Goal: Information Seeking & Learning: Stay updated

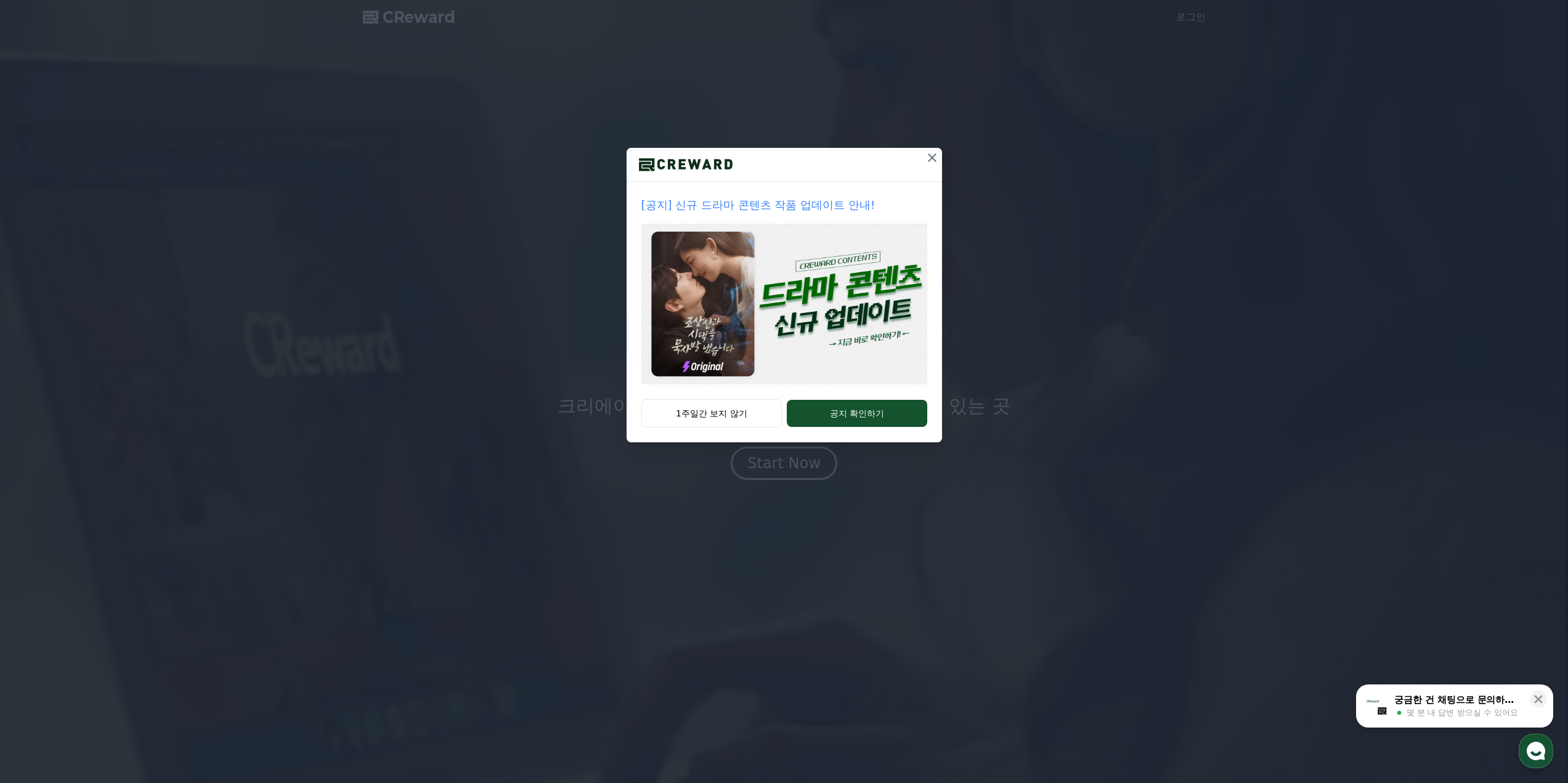
click at [926, 163] on icon at bounding box center [932, 157] width 14 height 14
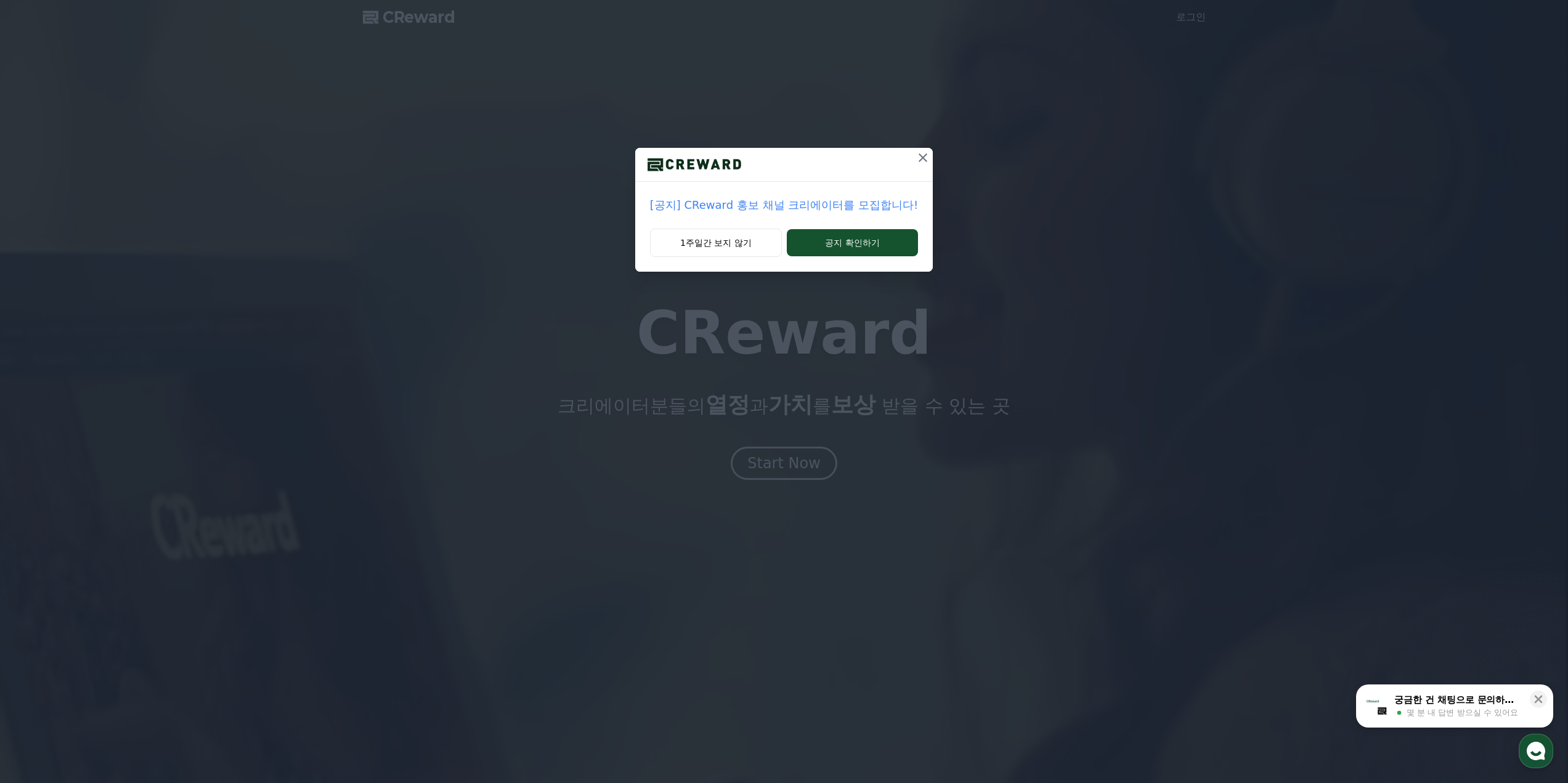
click at [804, 207] on p "[공지] CReward 홍보 채널 크리에이터를 모집합니다!" at bounding box center [784, 205] width 268 height 17
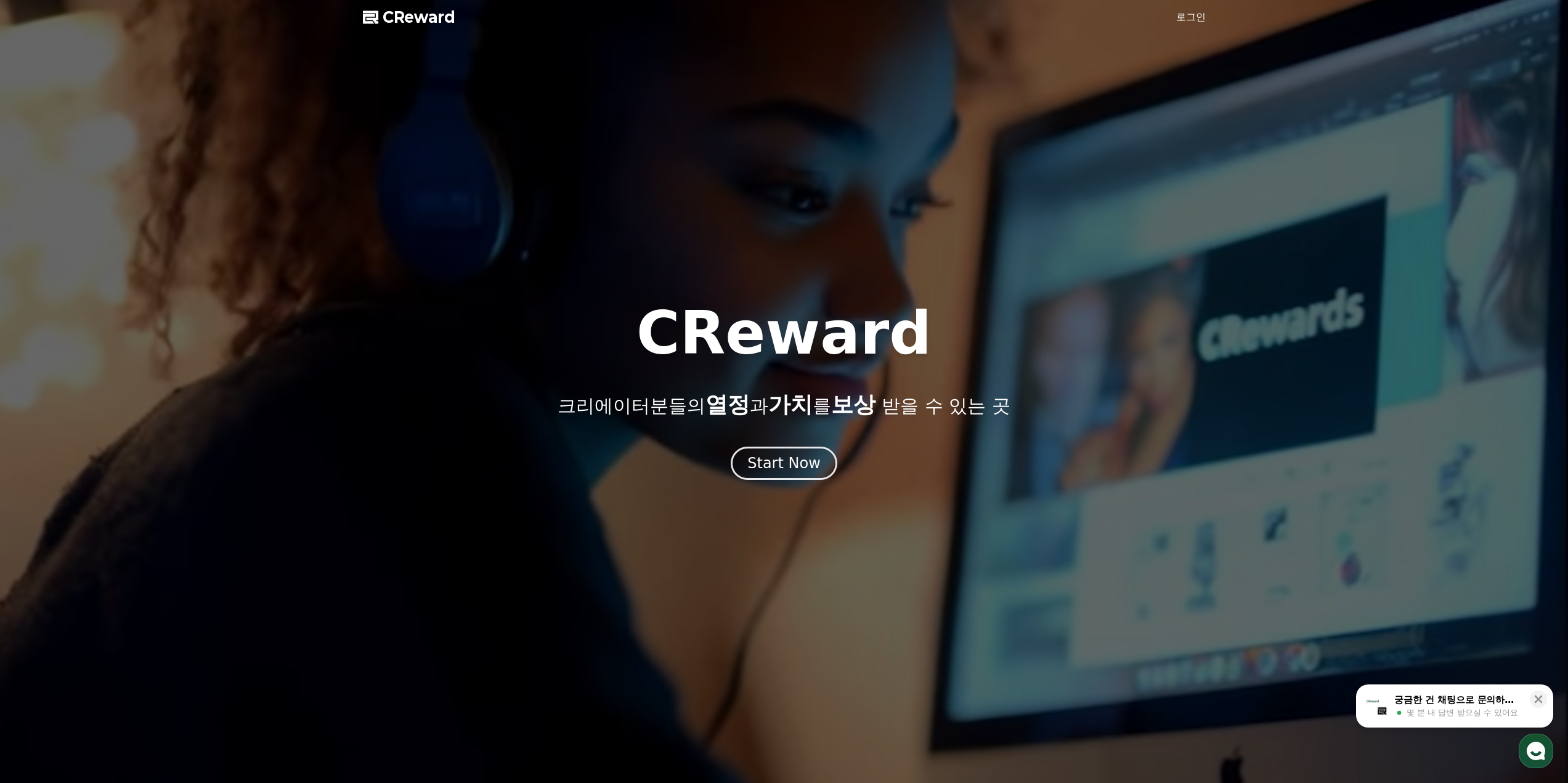
click at [1187, 13] on link "로그인" at bounding box center [1191, 17] width 30 height 14
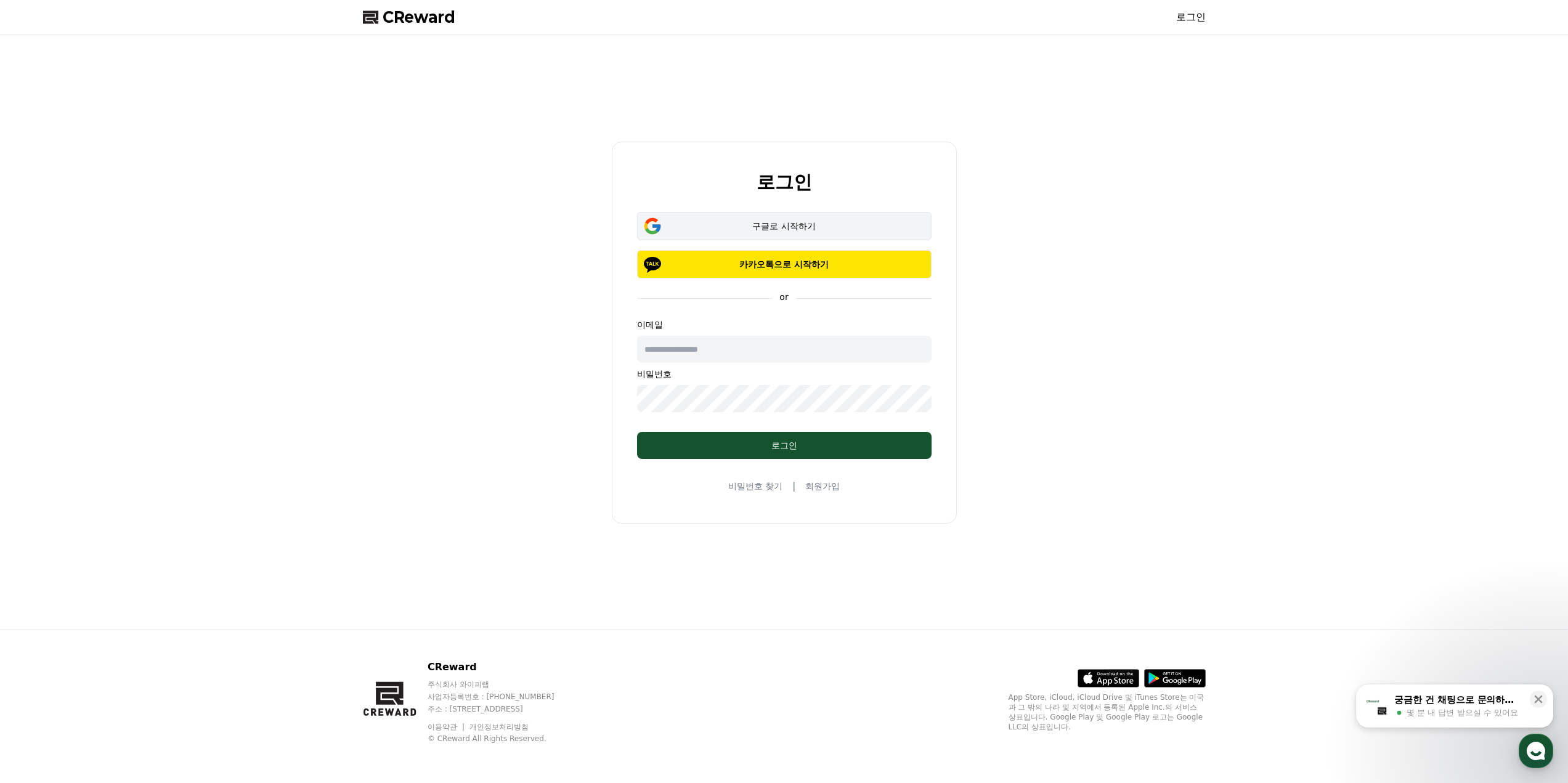
click at [730, 226] on div "구글로 시작하기" at bounding box center [784, 226] width 259 height 13
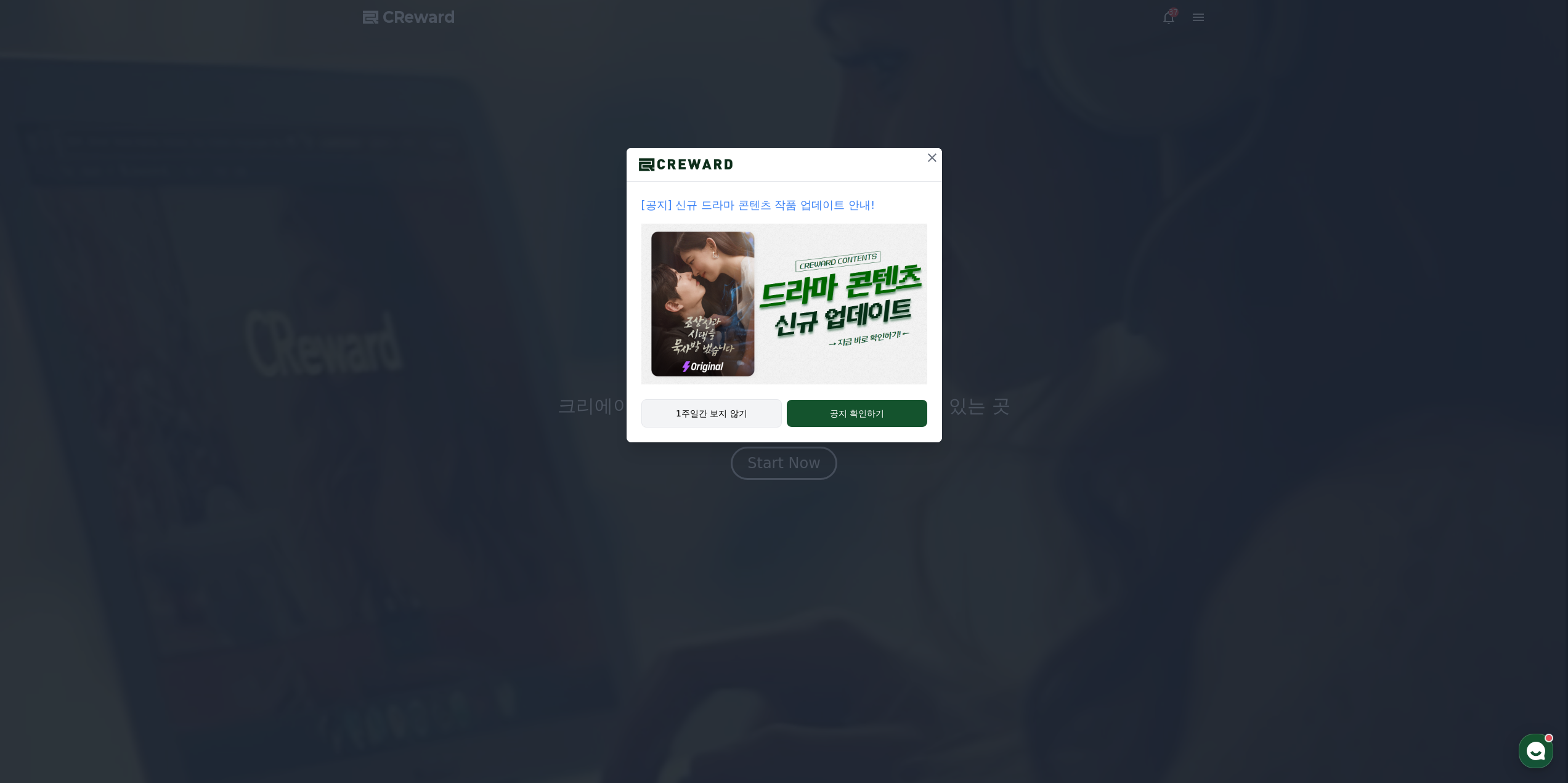
drag, startPoint x: 697, startPoint y: 420, endPoint x: 771, endPoint y: 413, distance: 74.3
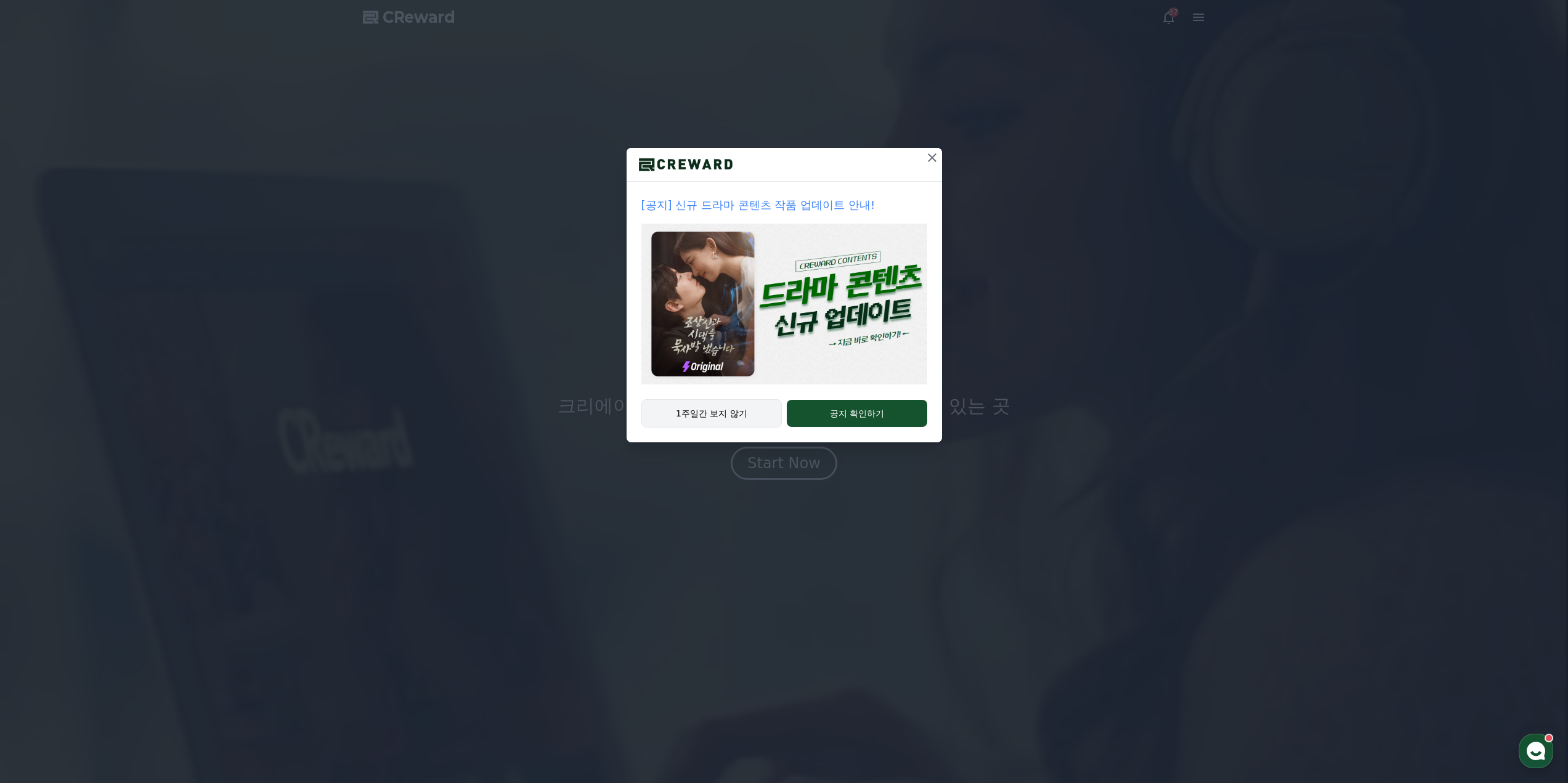
click at [697, 420] on button "1주일간 보지 않기" at bounding box center [712, 413] width 141 height 28
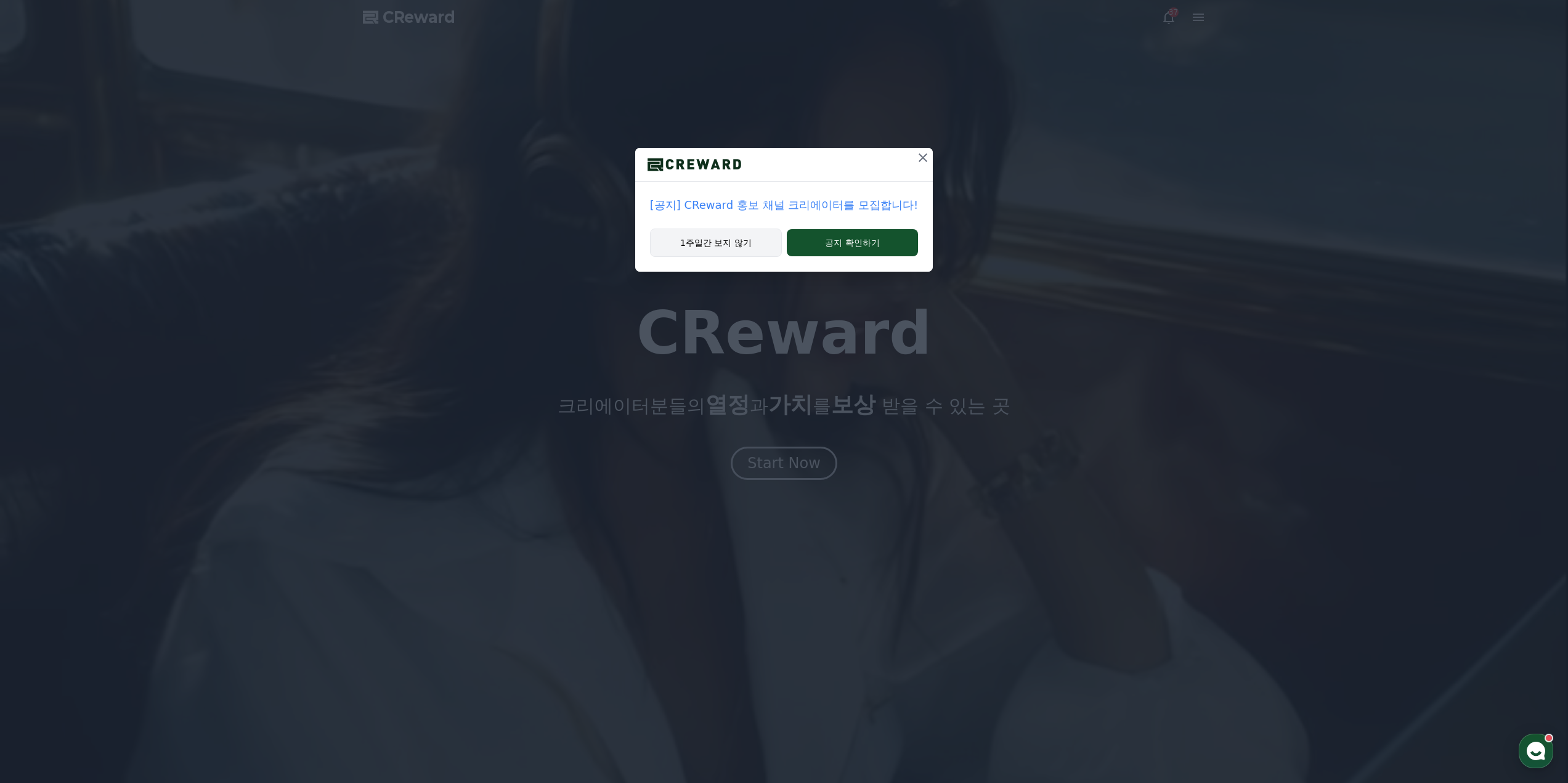
click at [738, 248] on button "1주일간 보지 않기" at bounding box center [716, 243] width 132 height 28
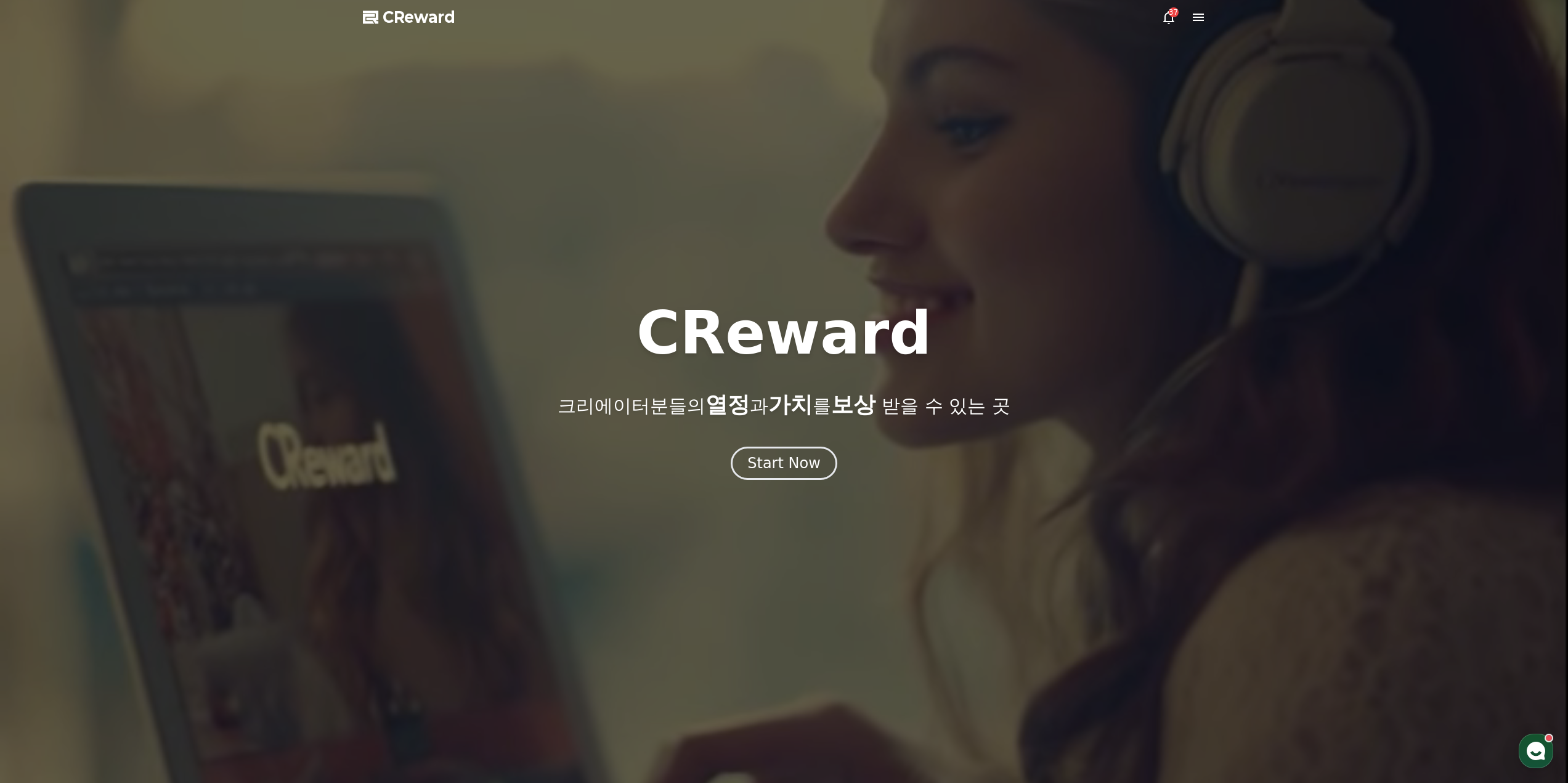
click at [1190, 18] on div "37" at bounding box center [1184, 17] width 44 height 14
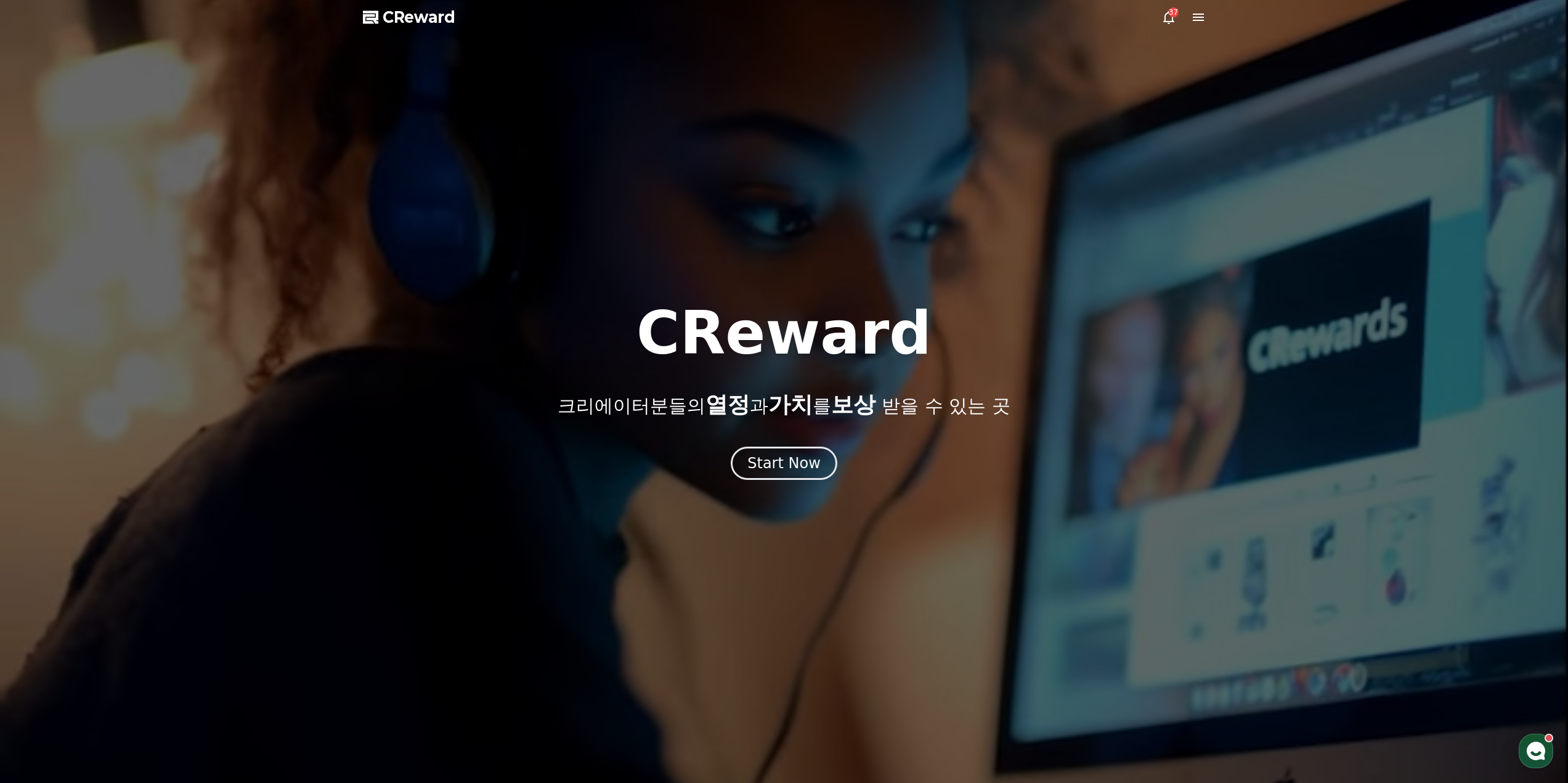
click at [1193, 18] on icon at bounding box center [1198, 18] width 11 height 8
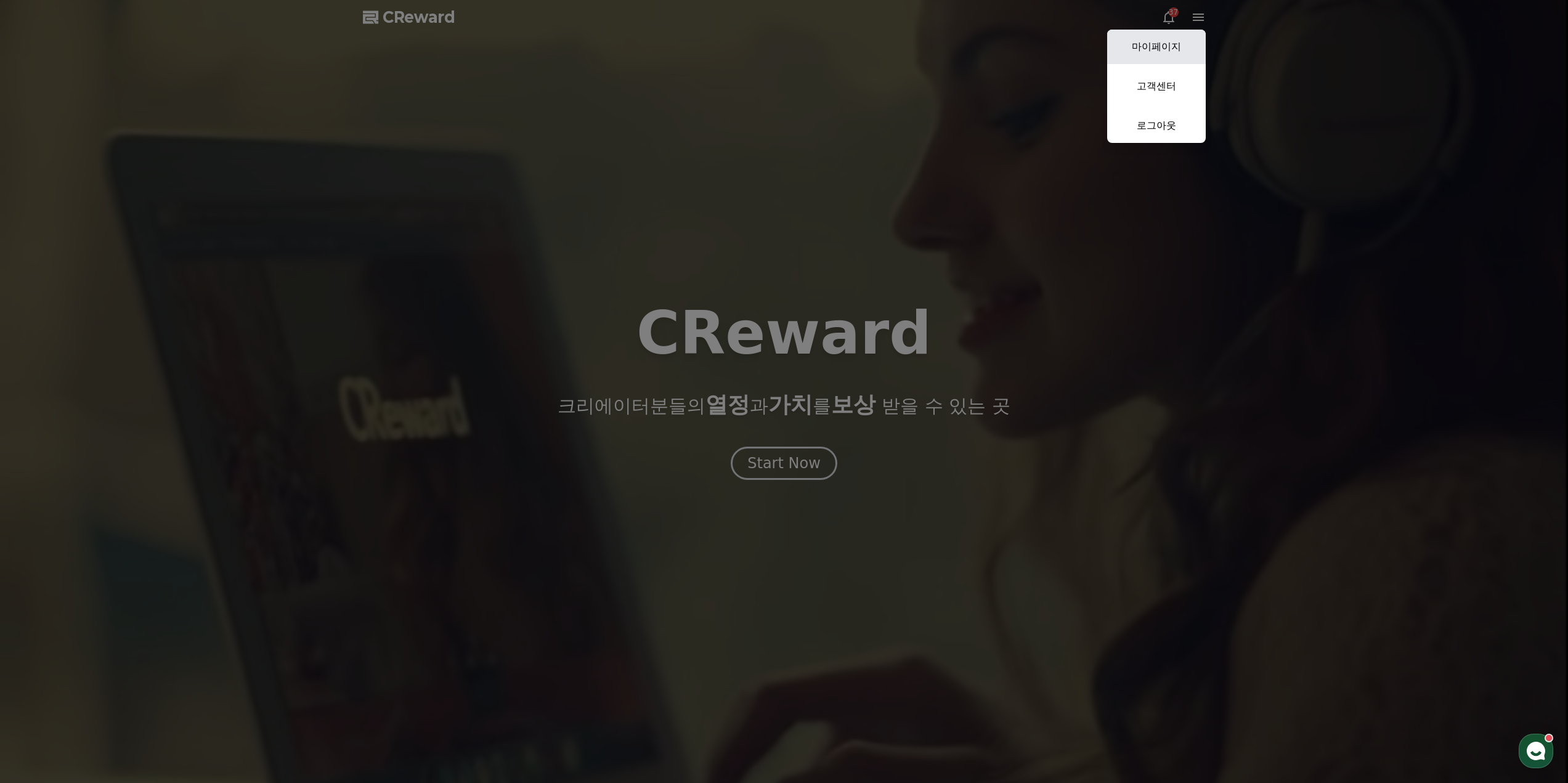
click at [1159, 39] on link "마이페이지" at bounding box center [1156, 47] width 98 height 35
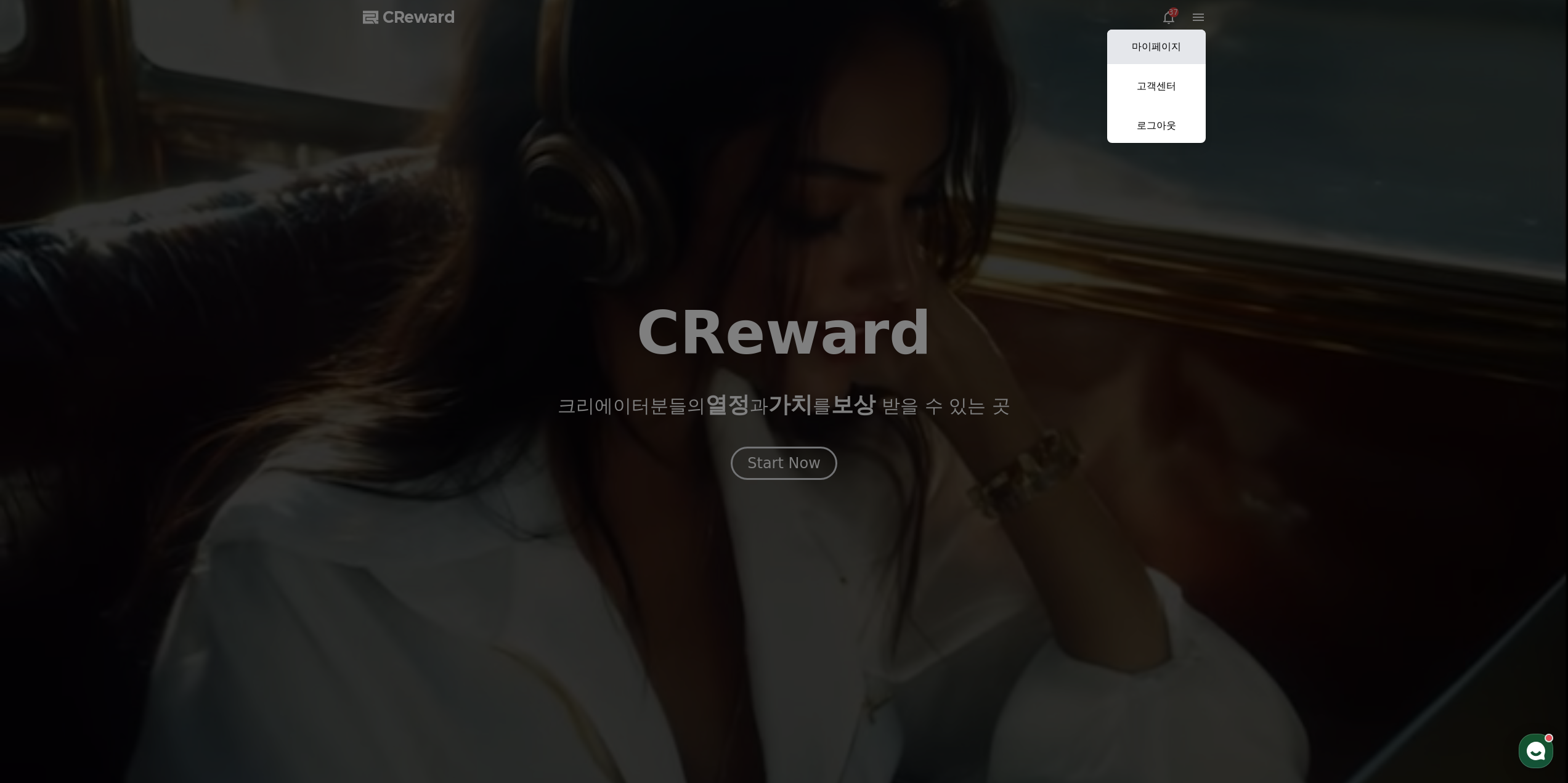
select select "**********"
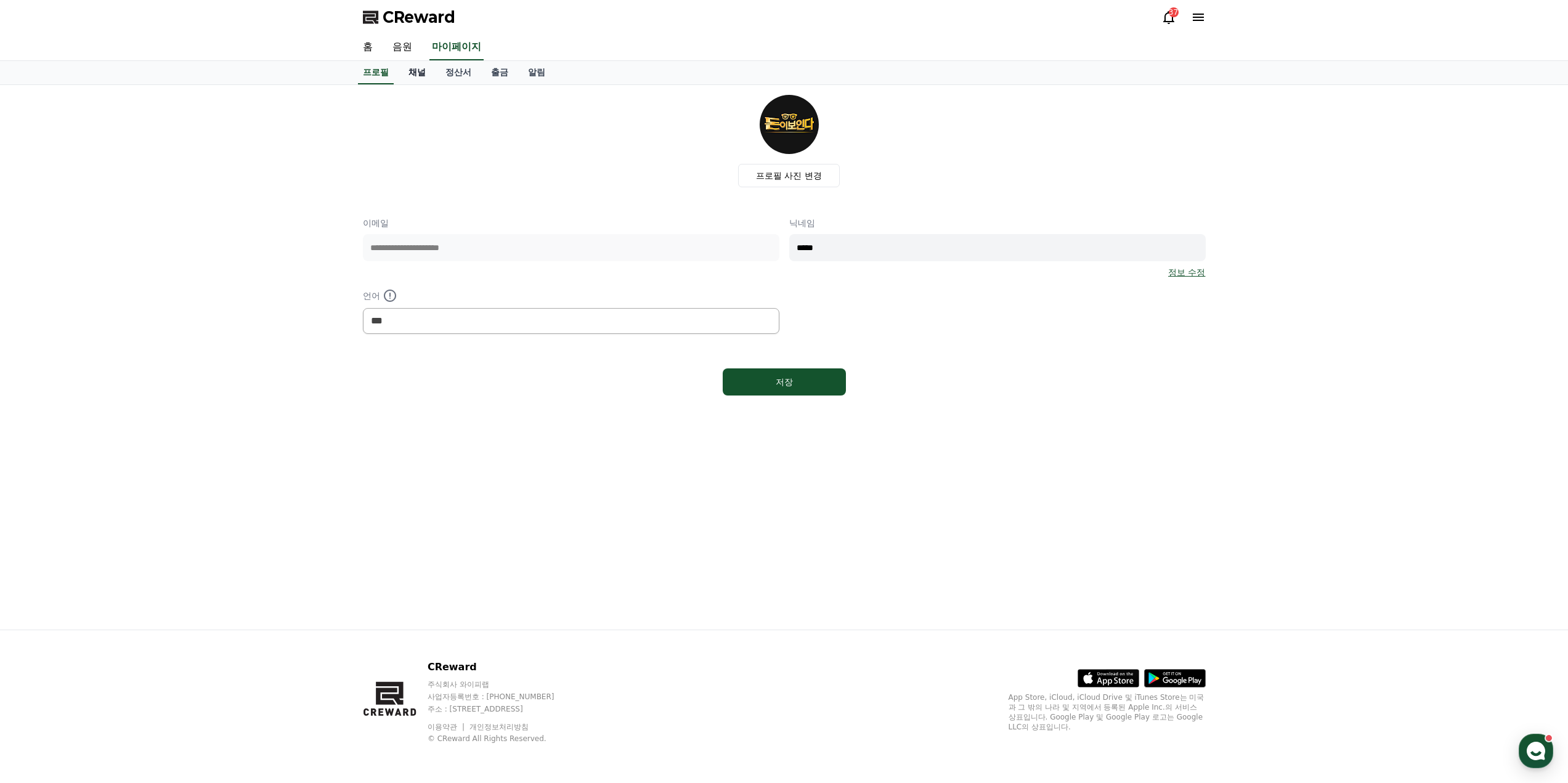
click at [415, 77] on link "채널" at bounding box center [417, 72] width 37 height 23
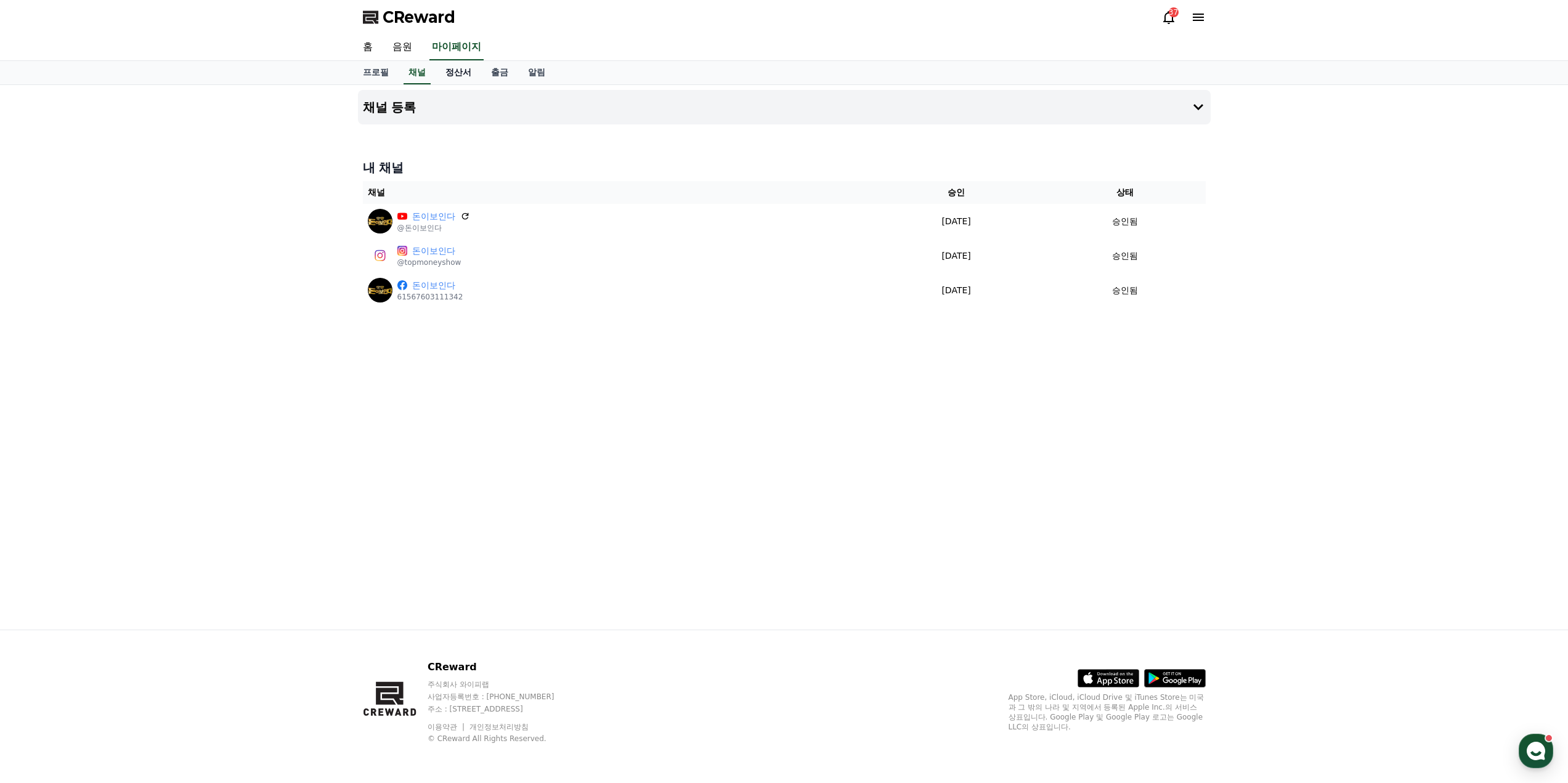
click at [444, 76] on link "정산서" at bounding box center [458, 72] width 45 height 23
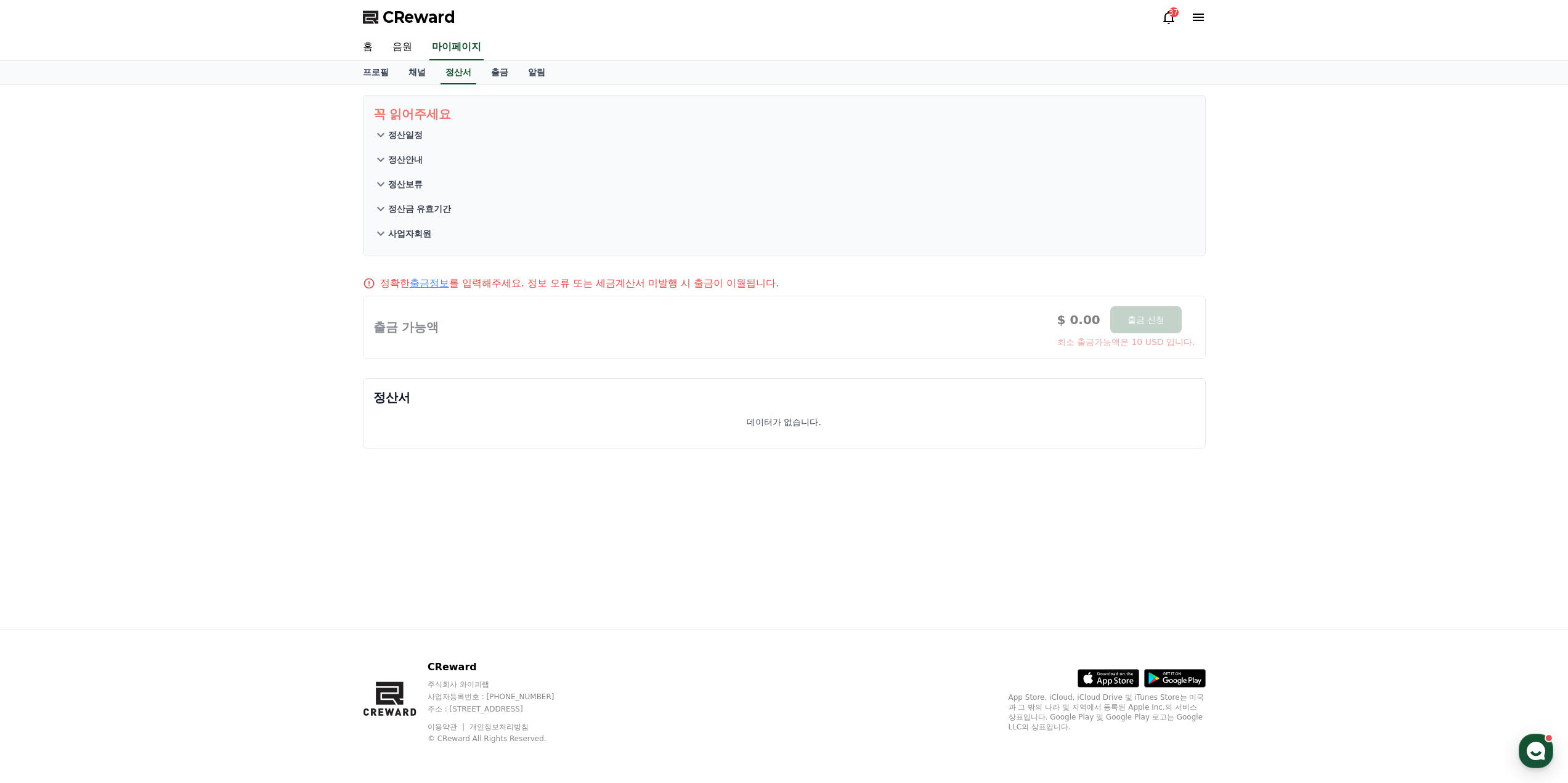
click at [418, 131] on p "정산일정" at bounding box center [405, 135] width 35 height 13
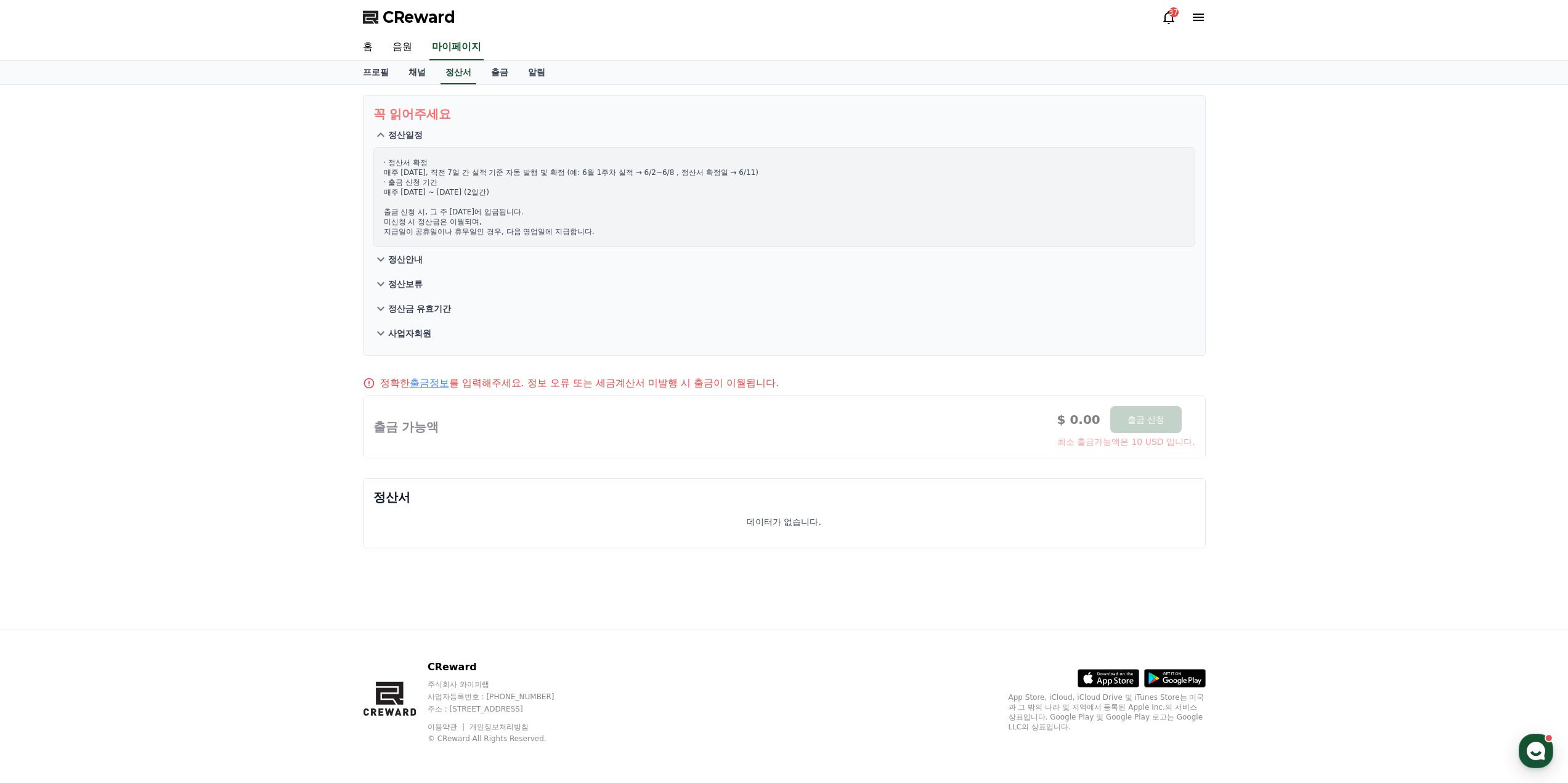
click at [418, 131] on p "정산일정" at bounding box center [405, 135] width 35 height 13
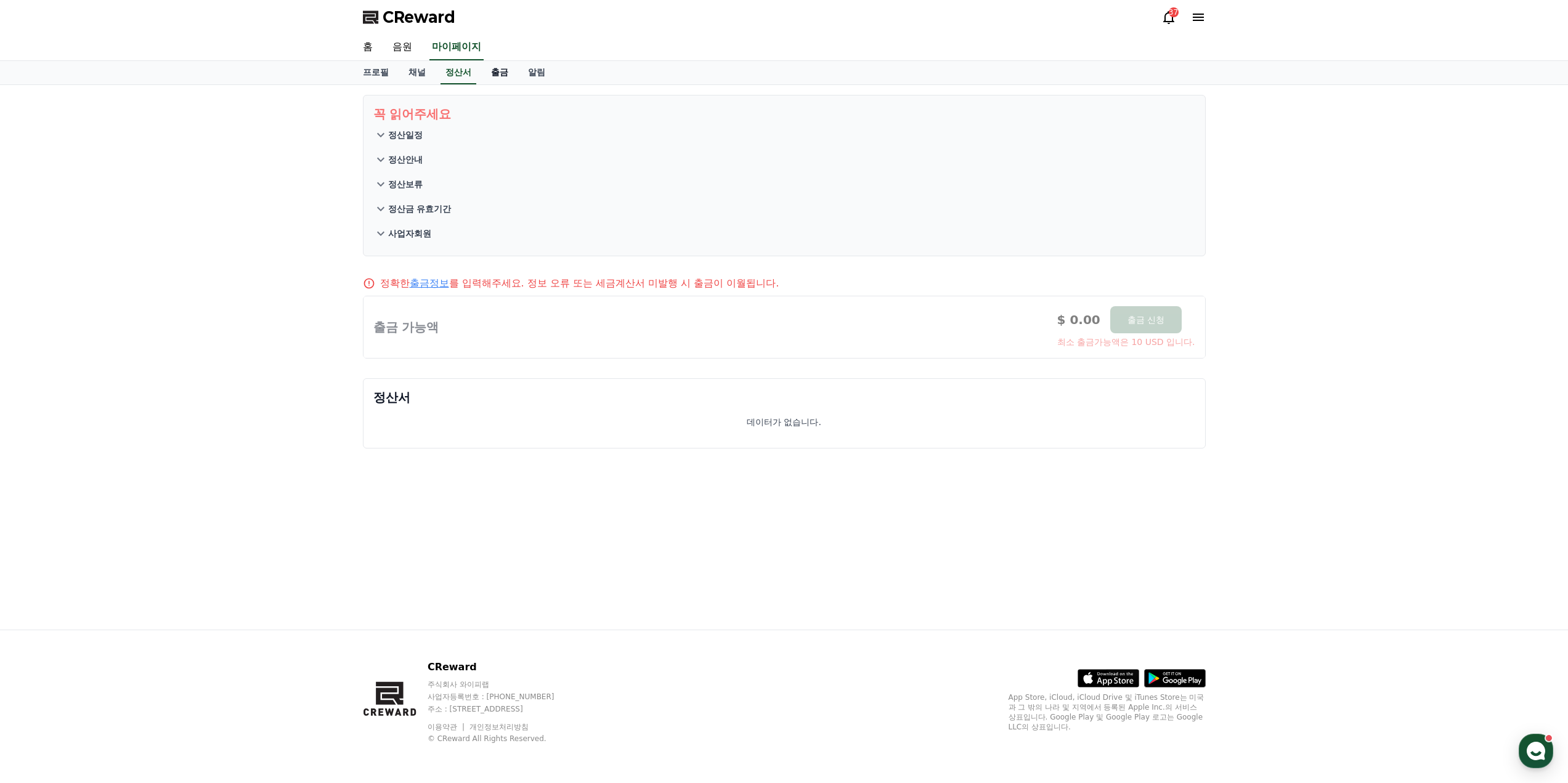
click at [496, 80] on link "출금" at bounding box center [500, 72] width 37 height 23
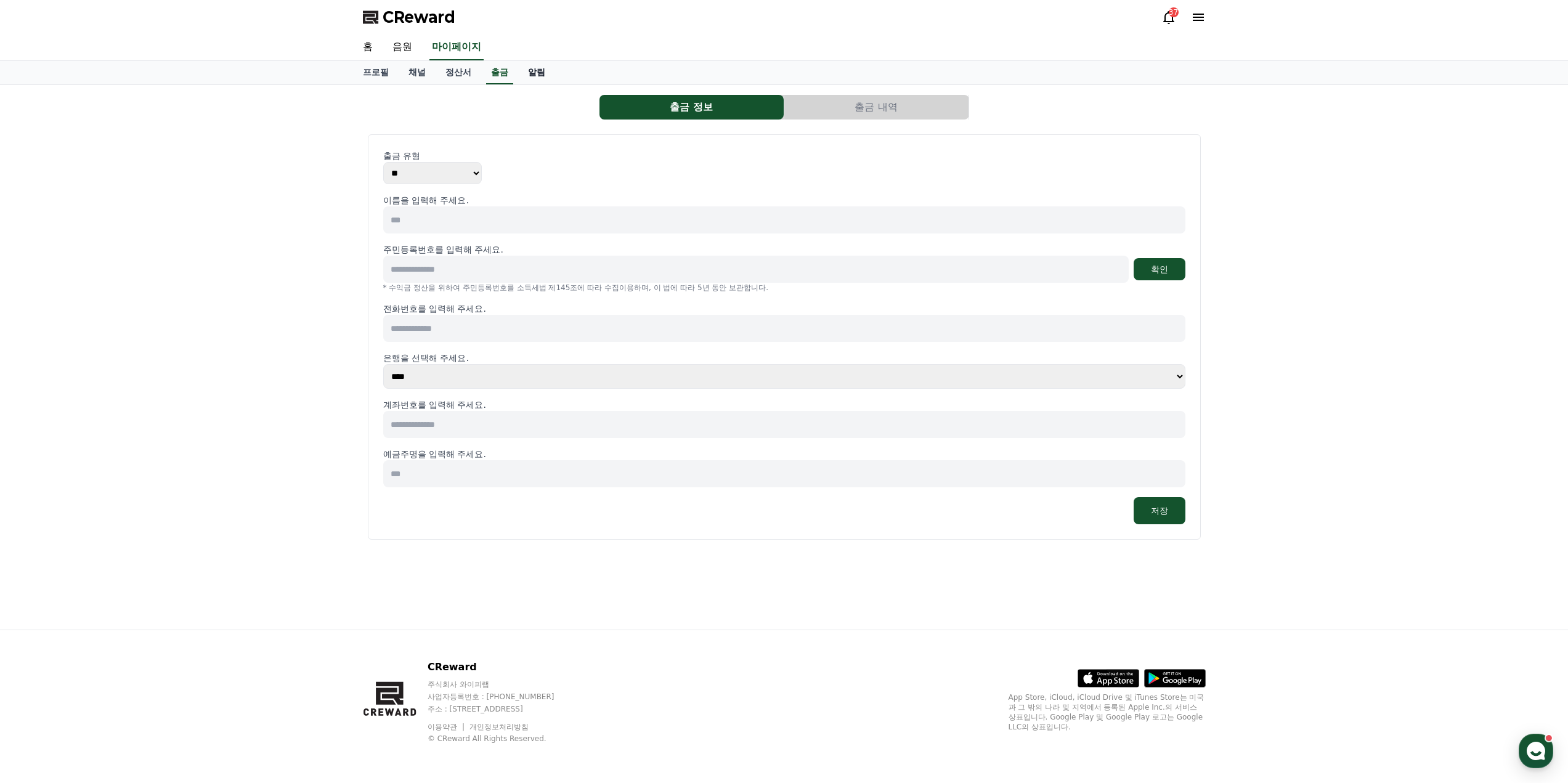
click at [542, 72] on link "알림" at bounding box center [537, 72] width 37 height 23
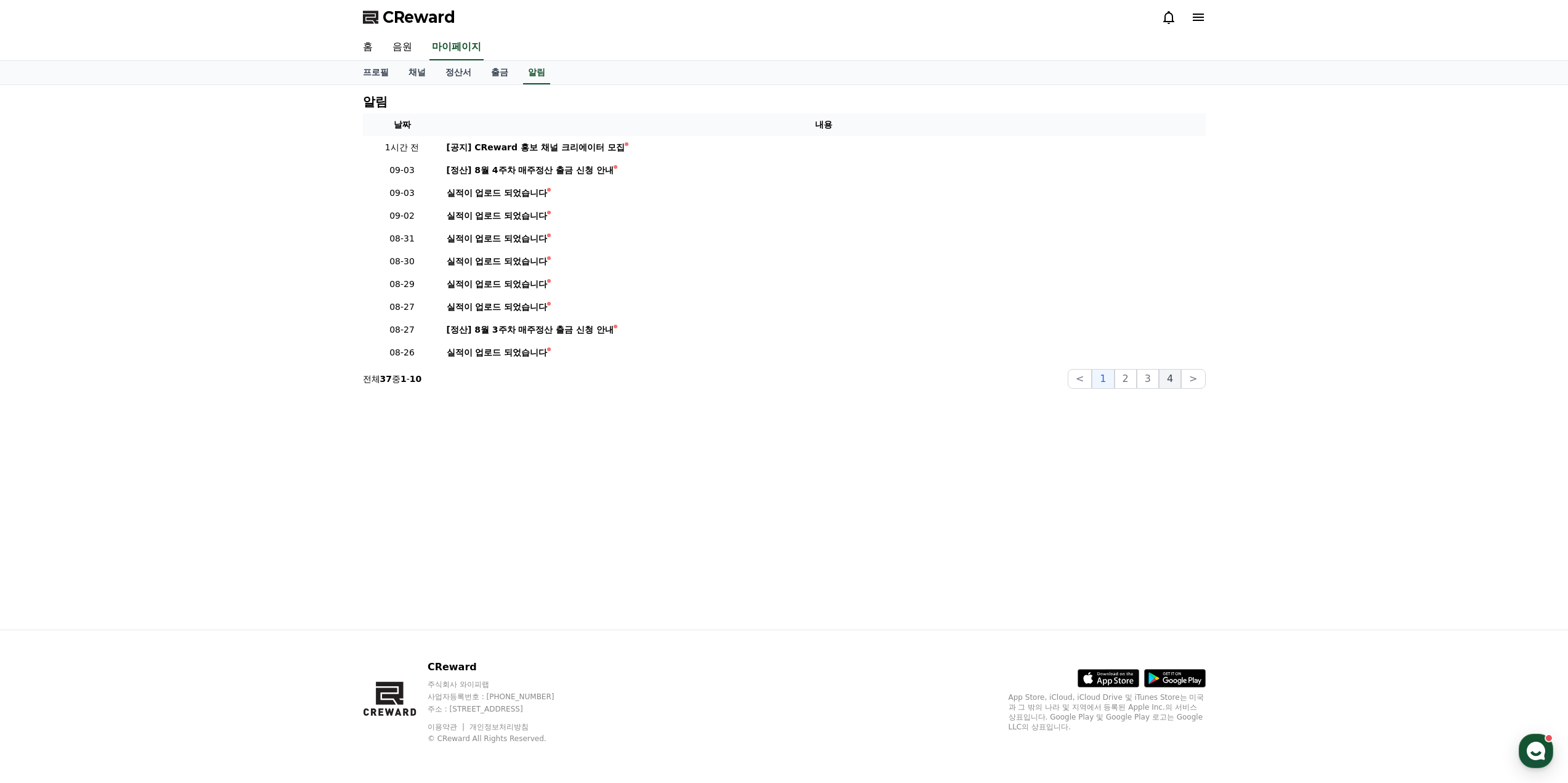
click at [1167, 385] on button "4" at bounding box center [1170, 379] width 22 height 20
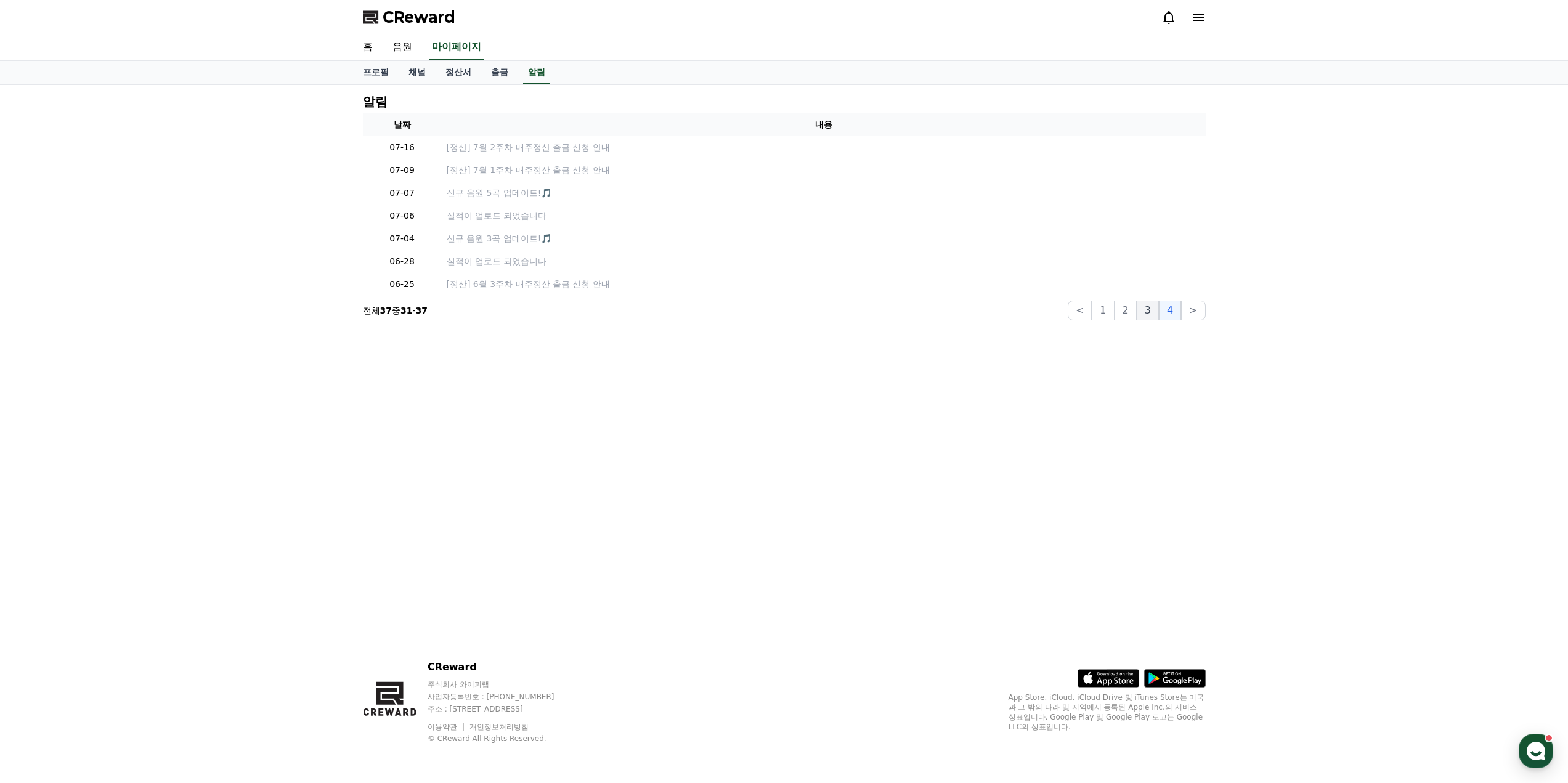
click at [1152, 314] on button "3" at bounding box center [1147, 310] width 22 height 20
click at [1130, 387] on button "2" at bounding box center [1125, 379] width 22 height 20
click at [1106, 385] on button "1" at bounding box center [1102, 379] width 22 height 20
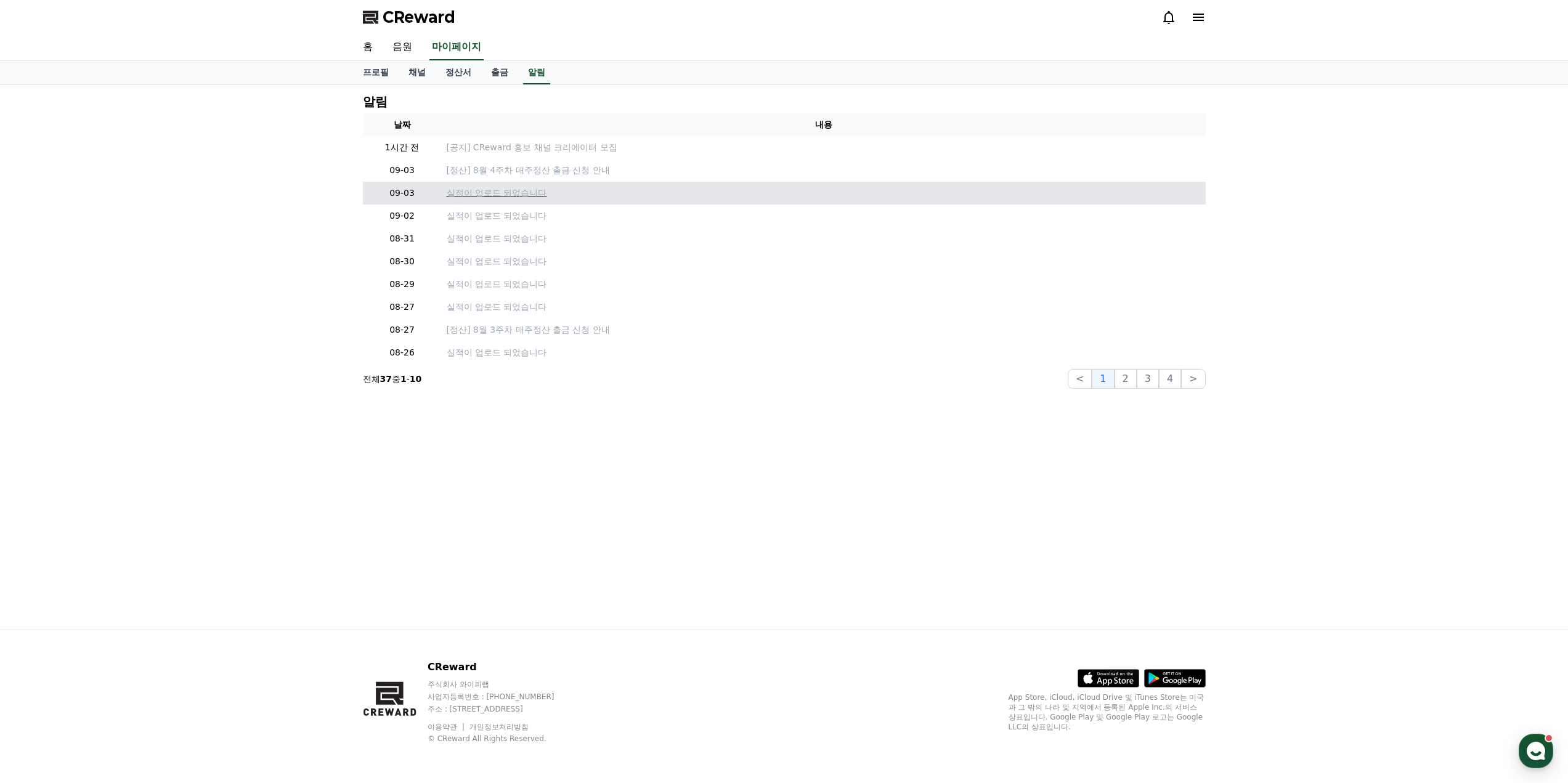
click at [517, 193] on p "실적이 업로드 되었습니다" at bounding box center [823, 193] width 754 height 13
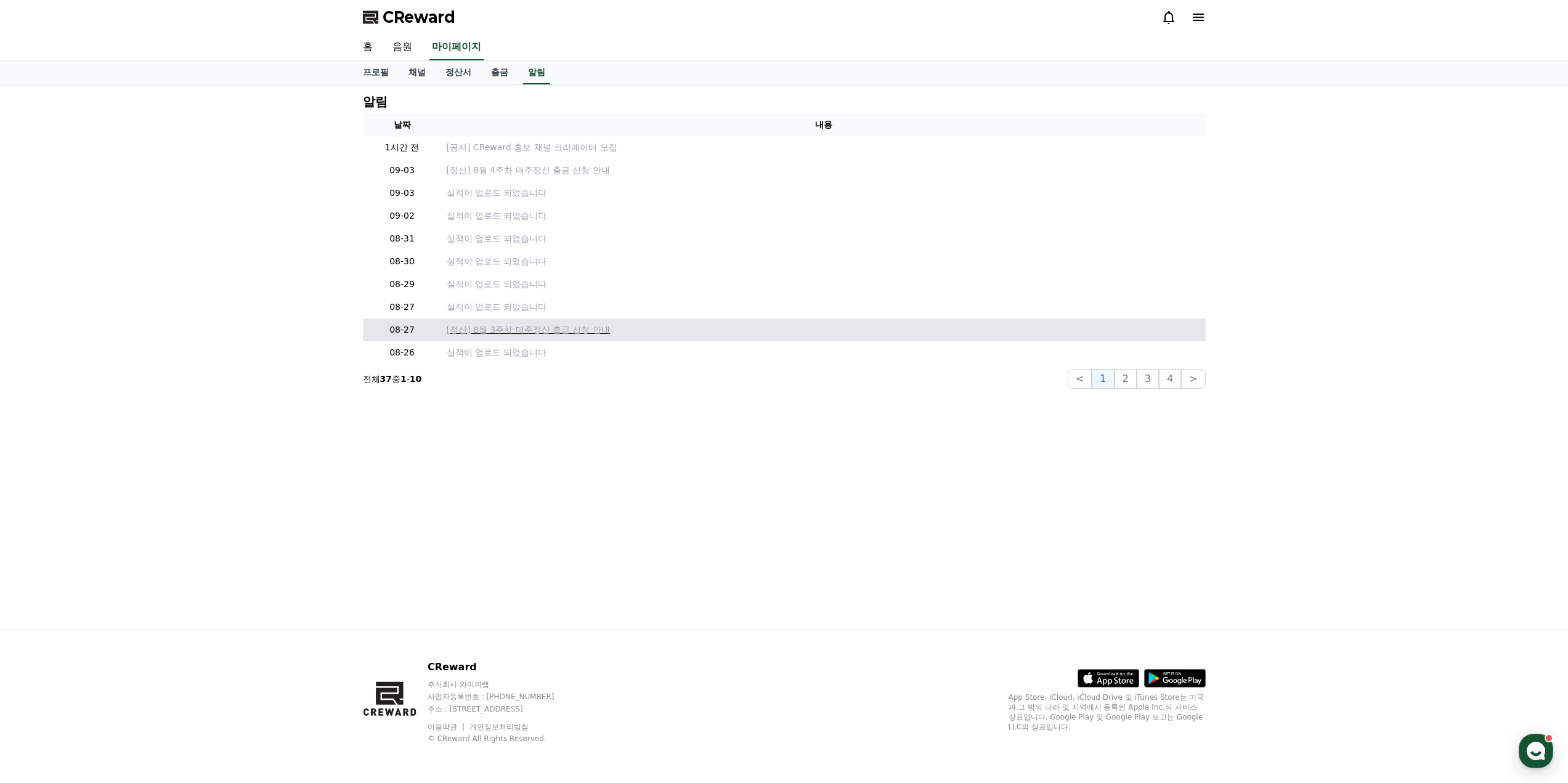
click at [520, 329] on p "[정산] 8월 3주차 매주정산 출금 신청 안내" at bounding box center [823, 329] width 754 height 13
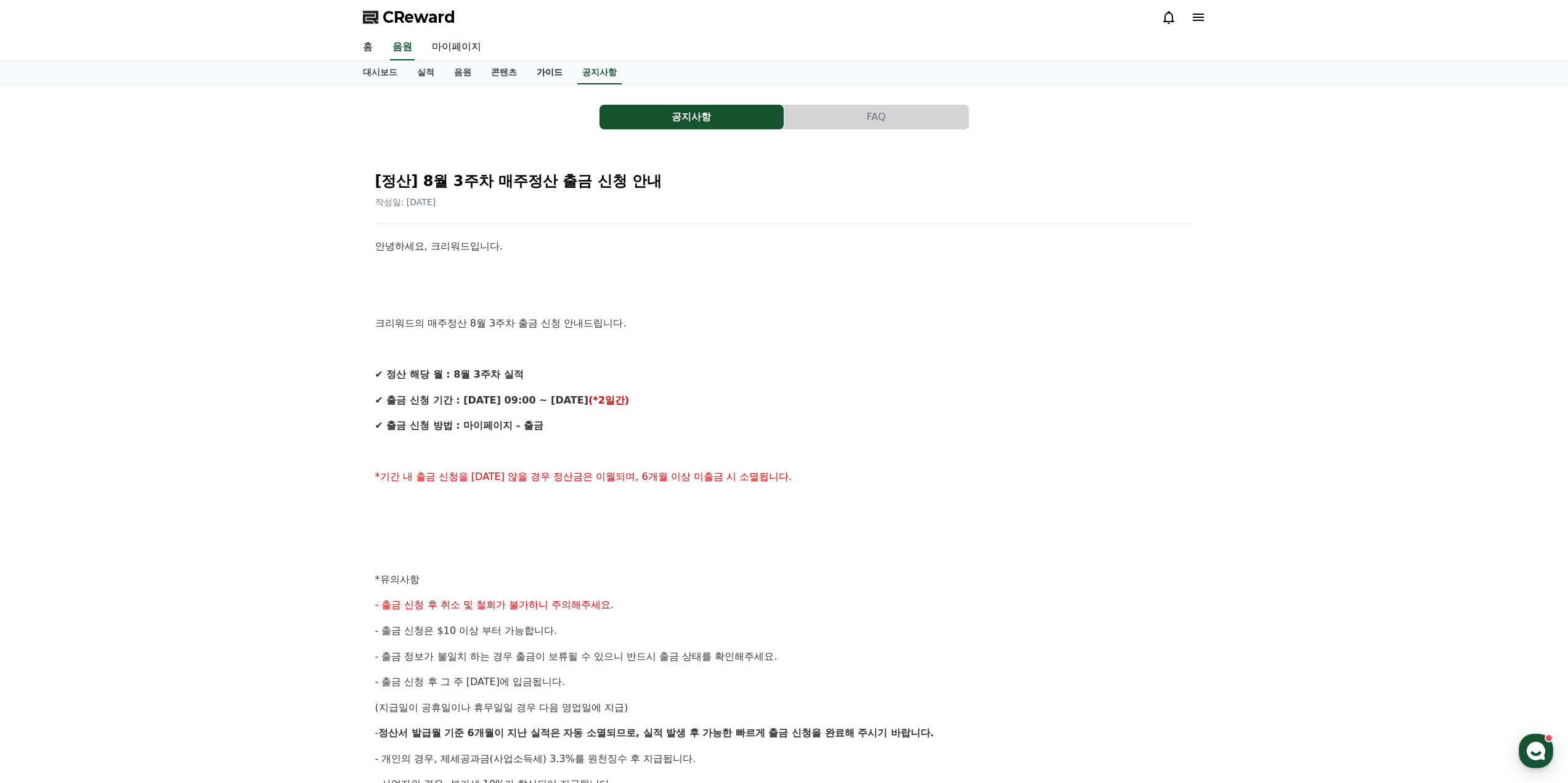
click at [544, 70] on link "가이드" at bounding box center [549, 72] width 45 height 23
